Goal: Transaction & Acquisition: Purchase product/service

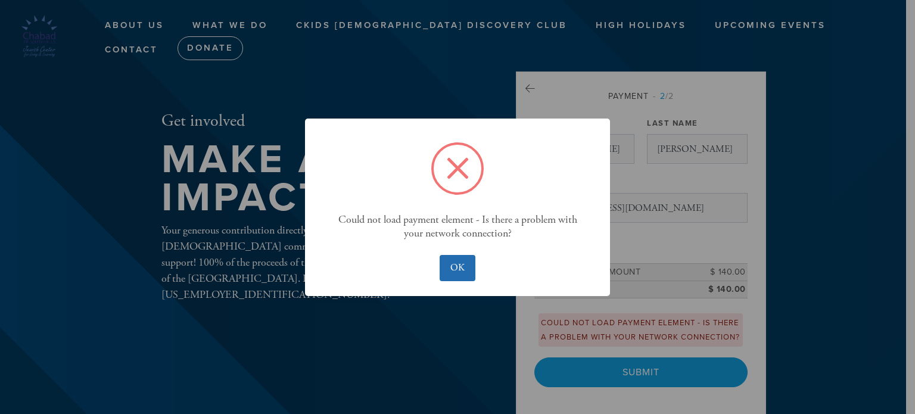
click at [464, 268] on button "OK" at bounding box center [457, 268] width 35 height 26
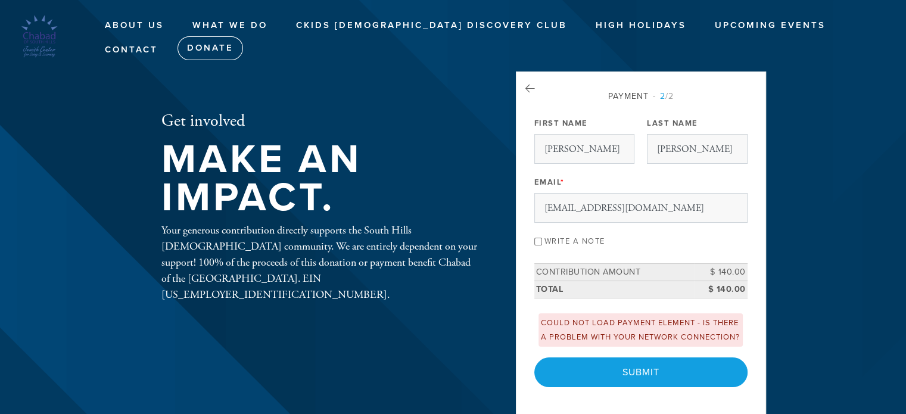
click at [819, 127] on header "About us What is Chabad? Rabbi's Blog Photo Gallery What We Do Ckids JDC South …" at bounding box center [453, 207] width 906 height 414
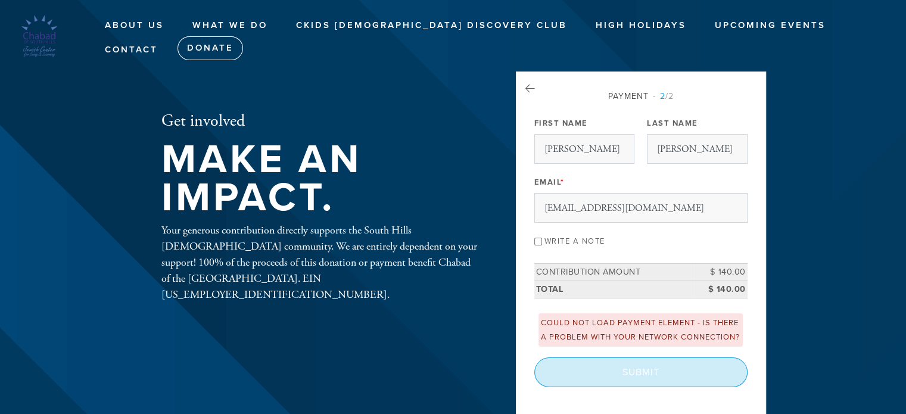
click at [597, 378] on input "Submit" at bounding box center [640, 373] width 213 height 30
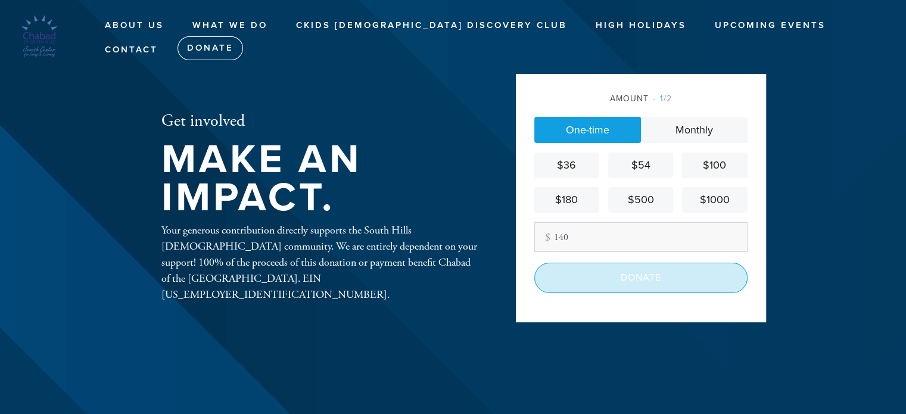
type input "140"
click at [627, 278] on input "Donate" at bounding box center [640, 278] width 213 height 30
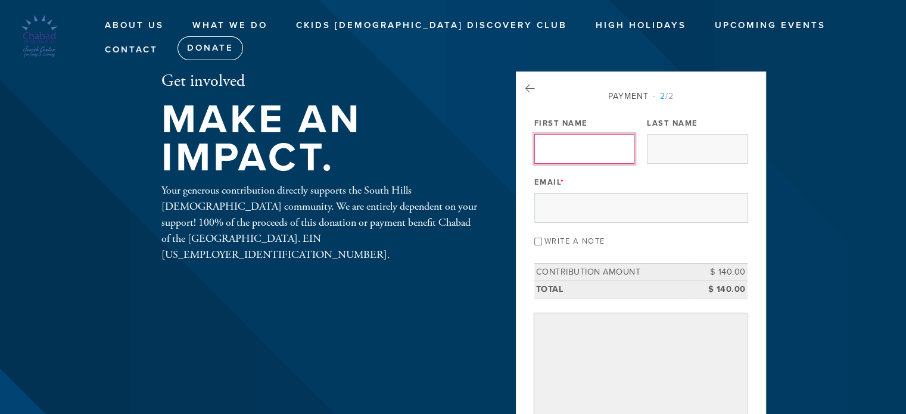
click at [600, 154] on input "First Name" at bounding box center [584, 149] width 100 height 30
type input "Benjamin"
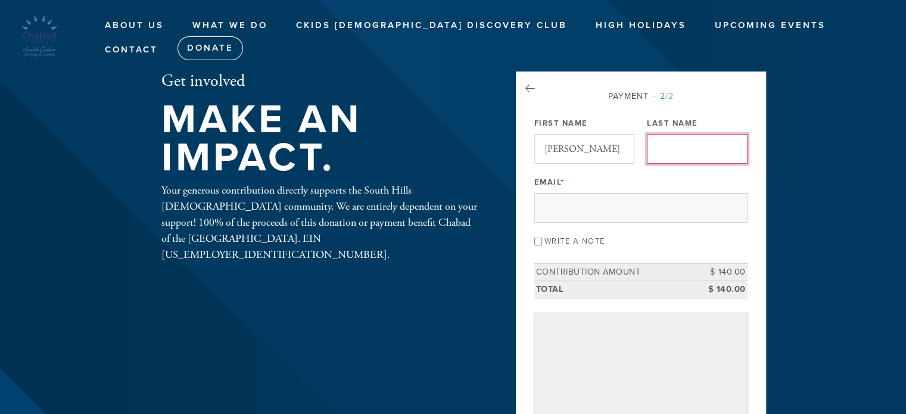
type input "Katsevich"
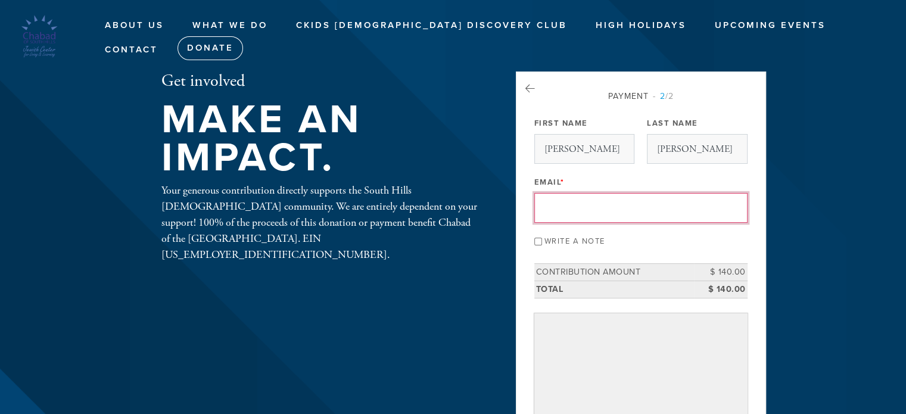
click at [608, 207] on input "Email *" at bounding box center [640, 208] width 213 height 30
type input "bkatsevich@yahoo.com"
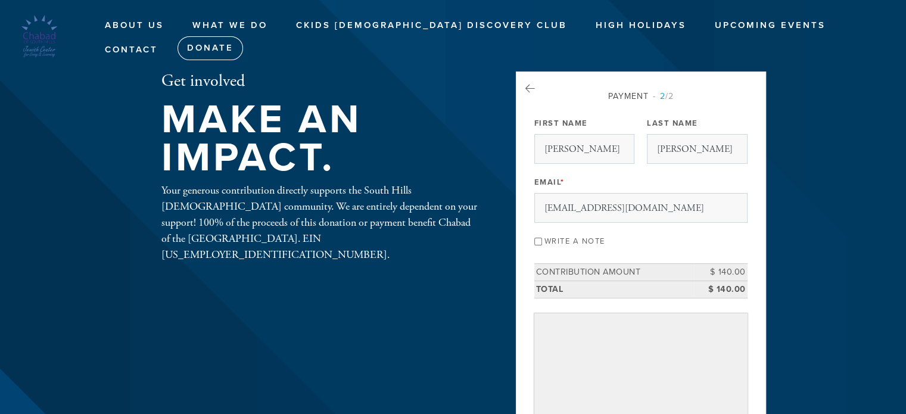
click at [538, 241] on input "Write a note" at bounding box center [538, 242] width 8 height 8
checkbox input "true"
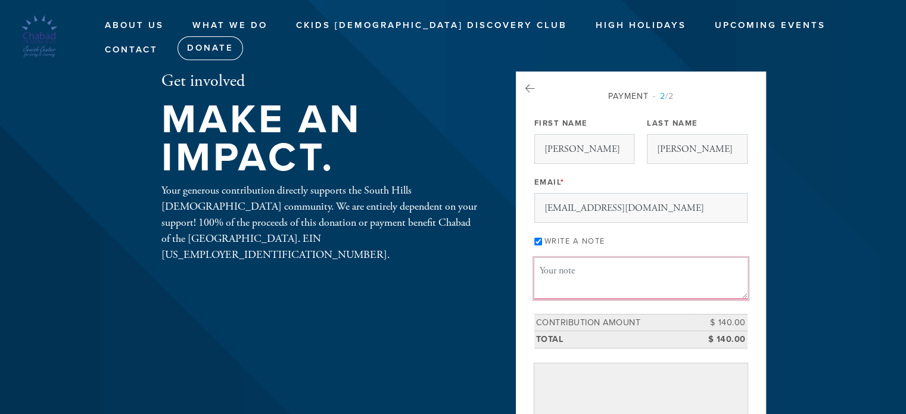
click at [569, 290] on textarea "Message or dedication" at bounding box center [640, 278] width 213 height 41
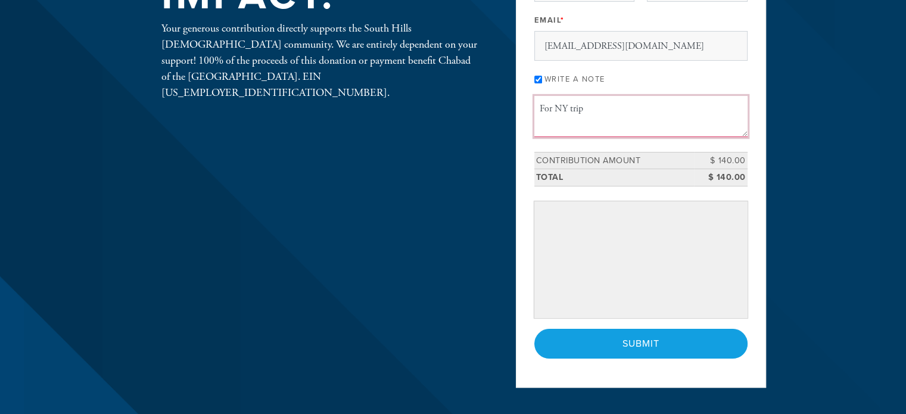
scroll to position [164, 0]
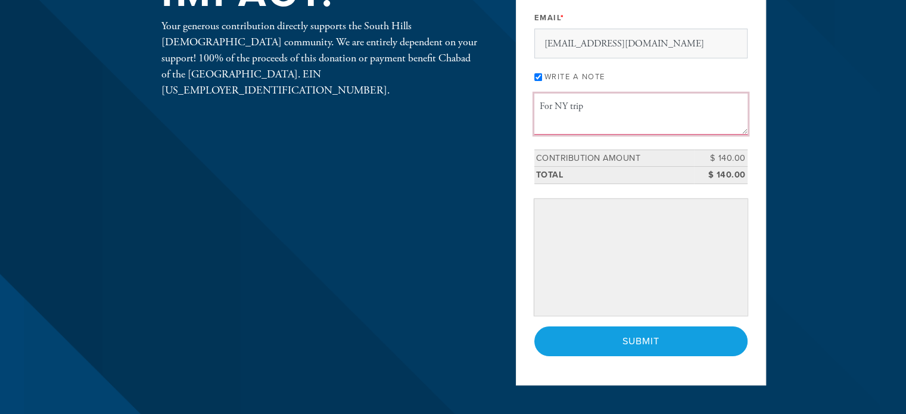
type textarea "For NY trip"
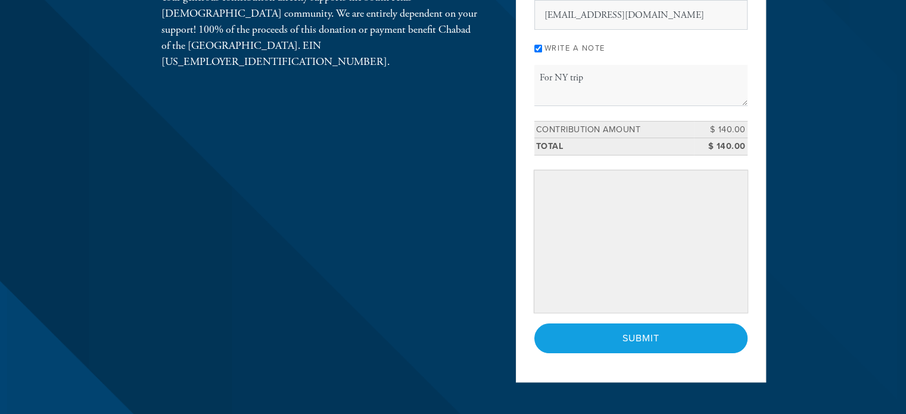
scroll to position [193, 0]
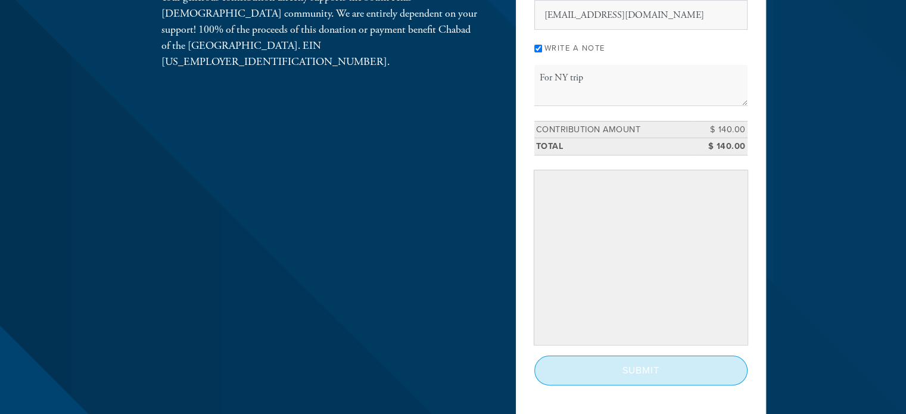
click at [667, 364] on input "Submit" at bounding box center [640, 371] width 213 height 30
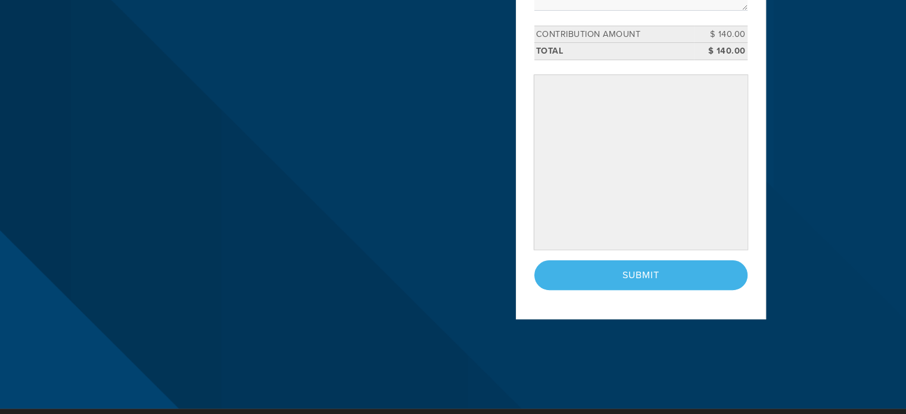
scroll to position [292, 0]
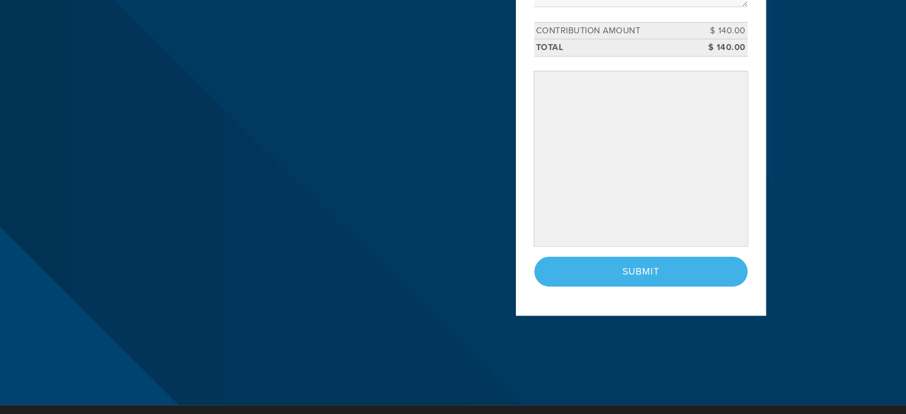
click at [753, 220] on div "Payment 2 /2 Payment Processor Pay Later Credit Card First Name Benjamin Last N…" at bounding box center [641, 48] width 250 height 536
click at [645, 269] on div "< Previous Page Submit" at bounding box center [640, 272] width 213 height 30
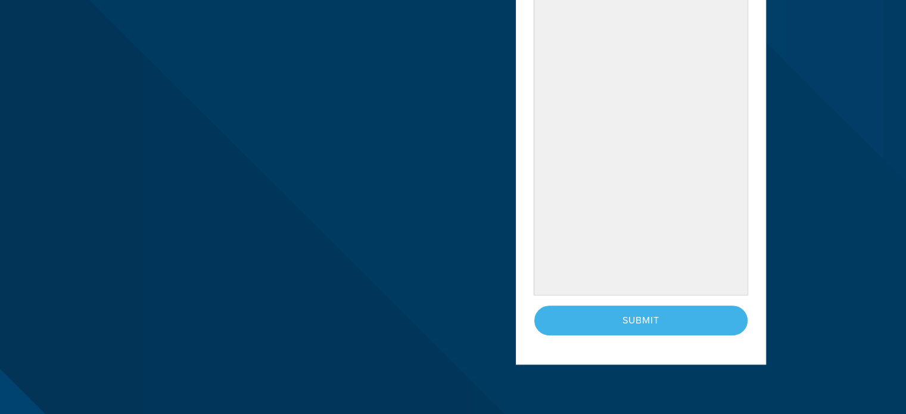
scroll to position [481, 0]
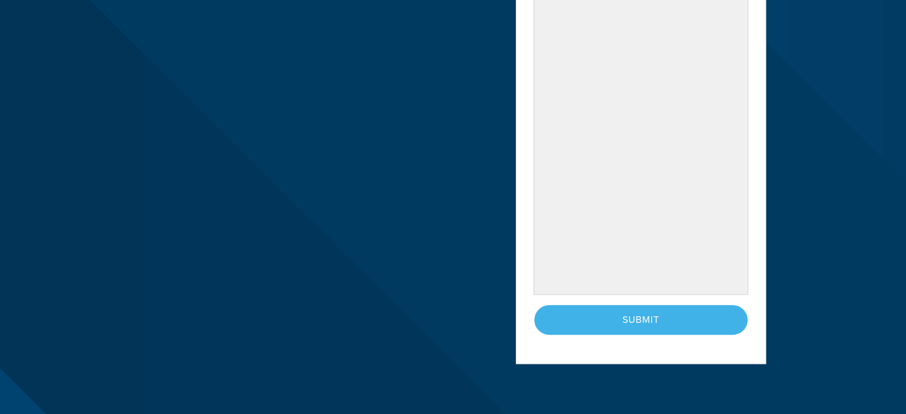
click at [636, 316] on div "< Previous Page Submit" at bounding box center [640, 320] width 213 height 30
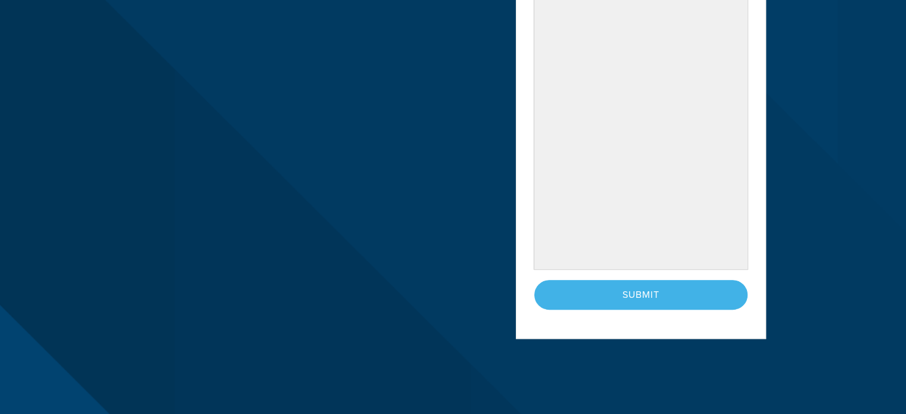
scroll to position [445, 0]
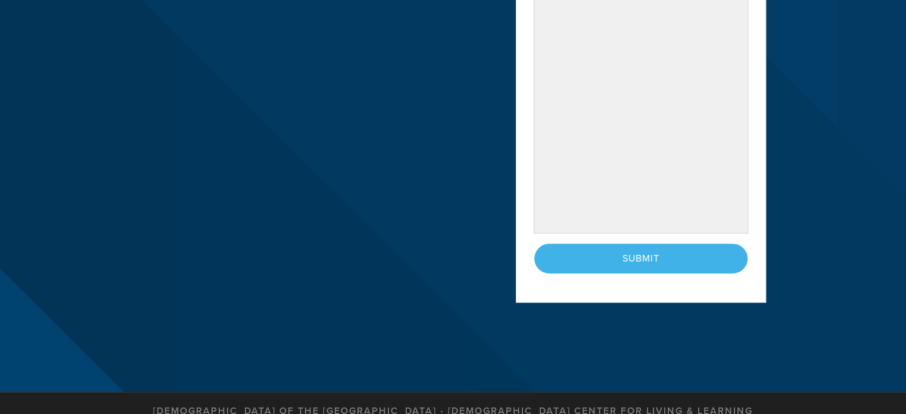
click at [642, 255] on div "< Previous Page Submit" at bounding box center [640, 259] width 213 height 30
click at [642, 254] on div "< Previous Page Submit" at bounding box center [640, 259] width 213 height 30
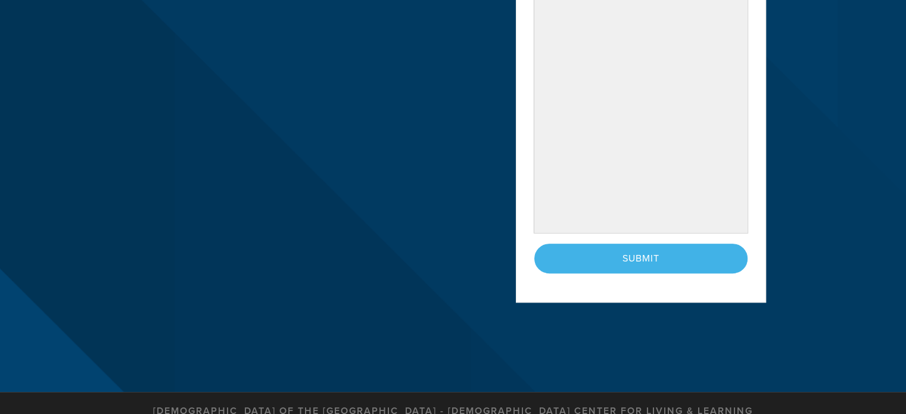
click at [642, 254] on div "< Previous Page Submit" at bounding box center [640, 259] width 213 height 30
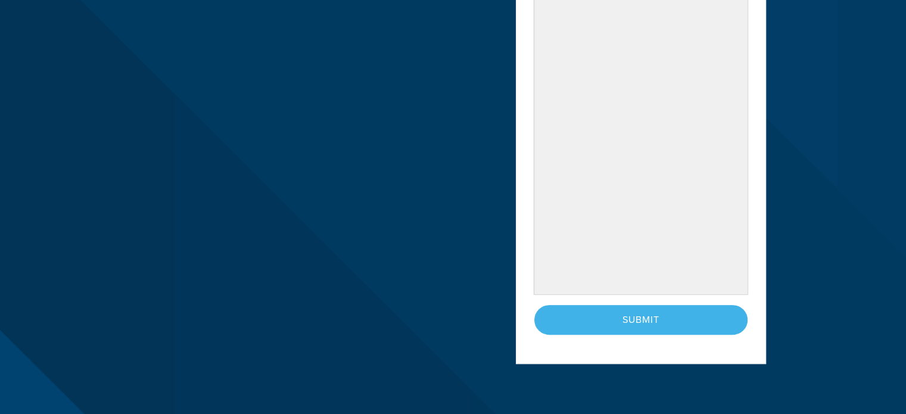
scroll to position [386, 0]
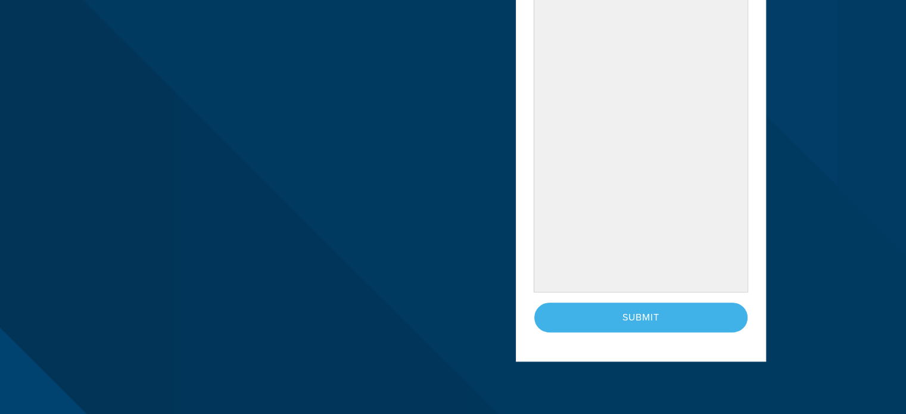
click at [660, 318] on div "< Previous Page Submit" at bounding box center [640, 318] width 213 height 30
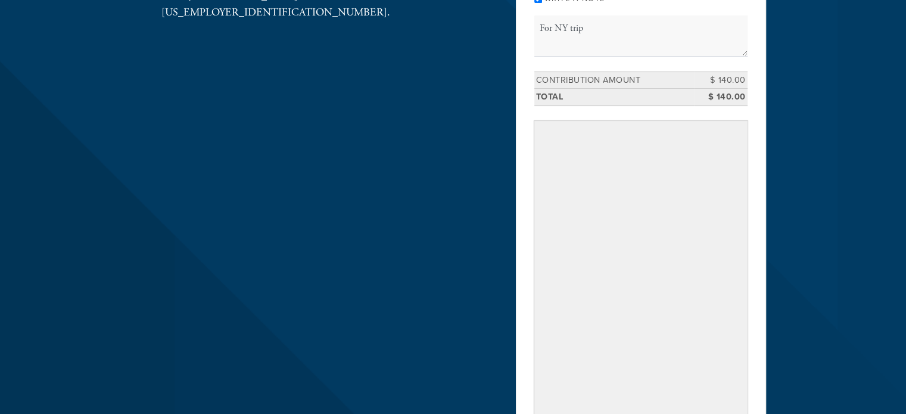
scroll to position [0, 0]
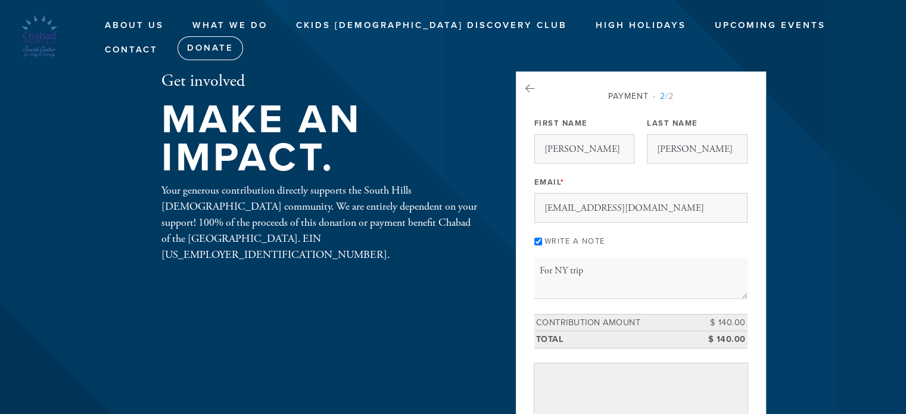
click at [48, 47] on img at bounding box center [39, 36] width 43 height 43
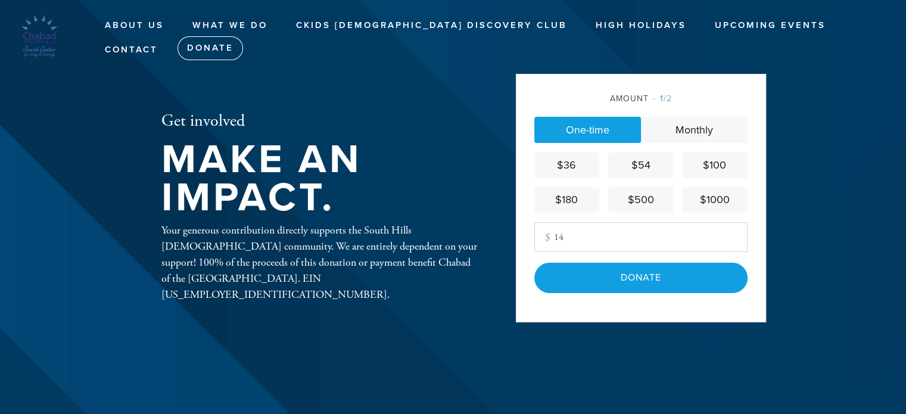
type input "1"
